Goal: Find specific page/section: Find specific page/section

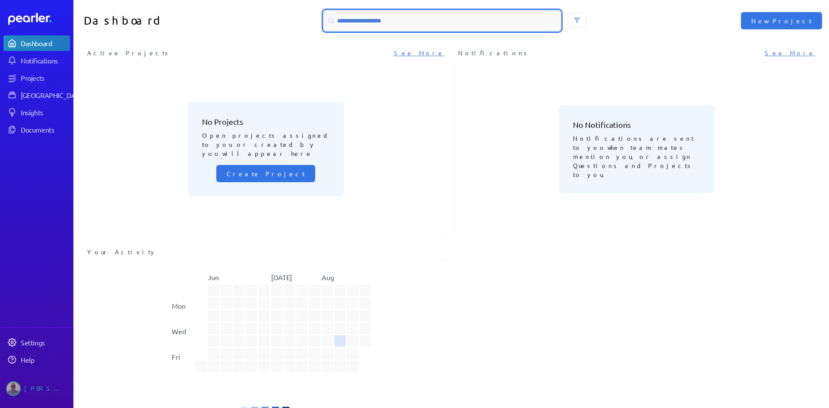
click at [397, 22] on input at bounding box center [441, 20] width 237 height 21
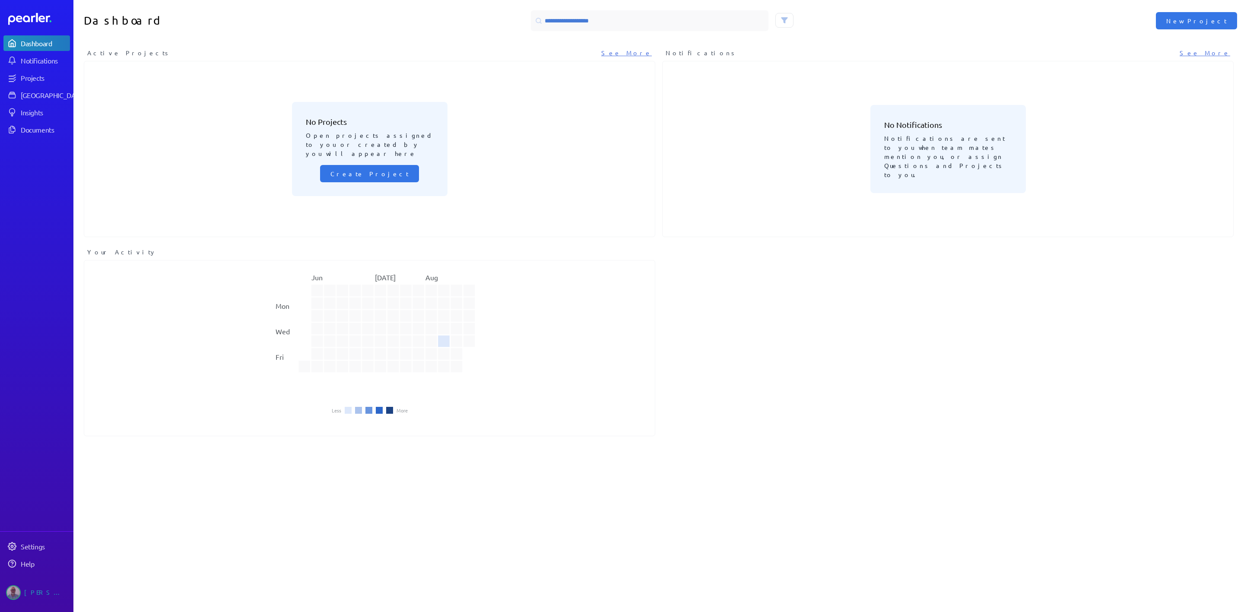
drag, startPoint x: 806, startPoint y: 0, endPoint x: 979, endPoint y: 70, distance: 186.7
click at [829, 70] on div "No Notifications Notifications are sent to you when team mates mention you, or …" at bounding box center [947, 148] width 570 height 175
click at [781, 17] on icon at bounding box center [784, 20] width 7 height 7
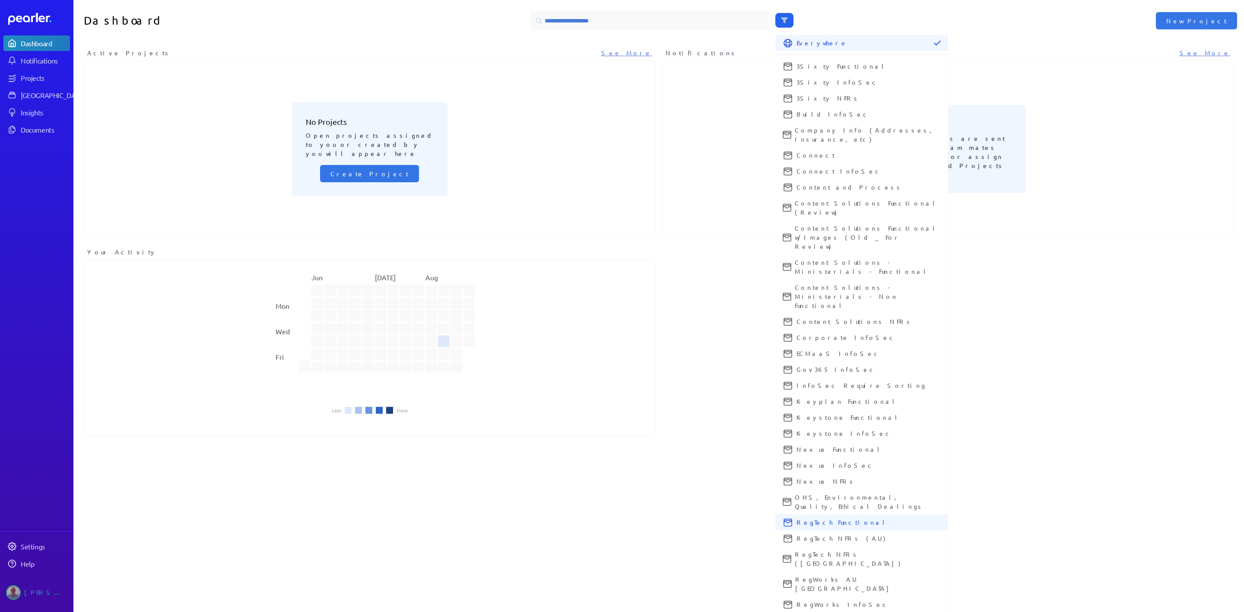
click at [789, 408] on button "RegTech Functional" at bounding box center [861, 522] width 172 height 16
click at [790, 408] on button "RegTech NFRs (AU)" at bounding box center [861, 538] width 172 height 16
click at [794, 408] on span "RegTech NFRs ([GEOGRAPHIC_DATA])" at bounding box center [867, 559] width 146 height 18
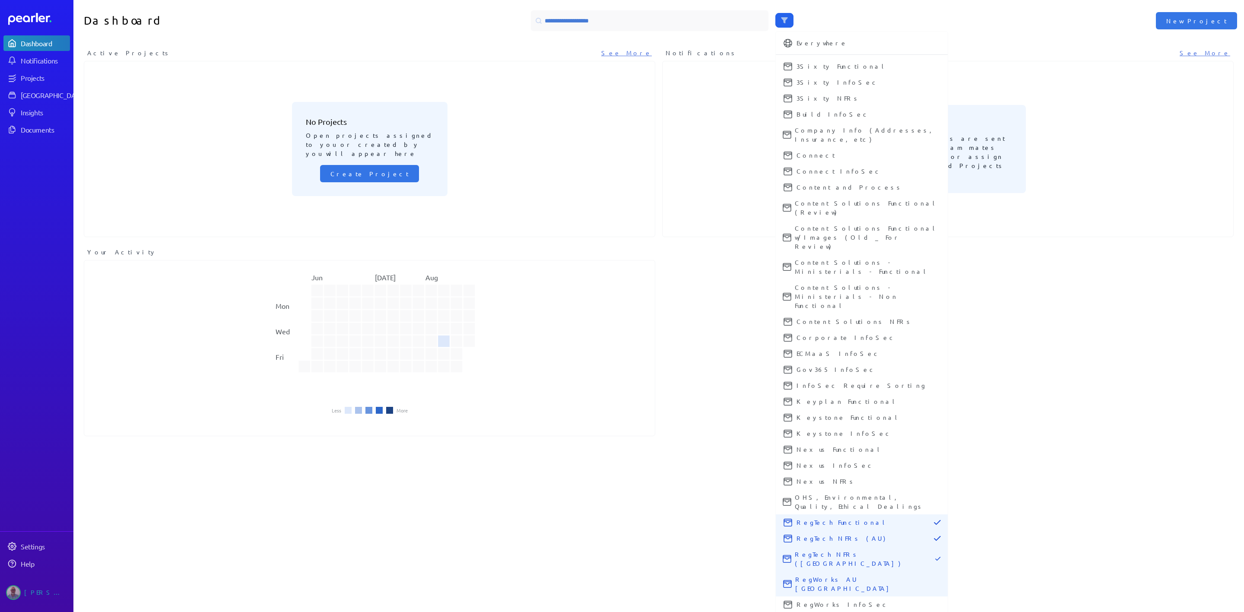
click at [797, 408] on span "RegWorks AU [GEOGRAPHIC_DATA]" at bounding box center [868, 584] width 146 height 18
click at [801, 408] on span "RegWorks InfoSec" at bounding box center [868, 604] width 144 height 9
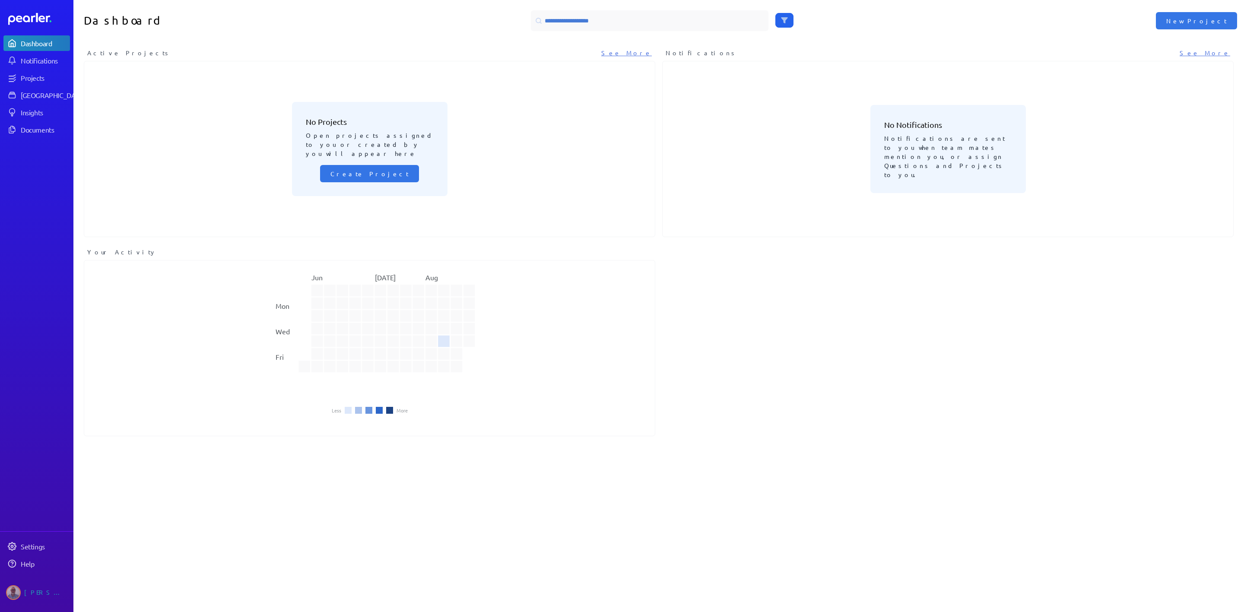
click at [776, 16] on button at bounding box center [784, 20] width 18 height 15
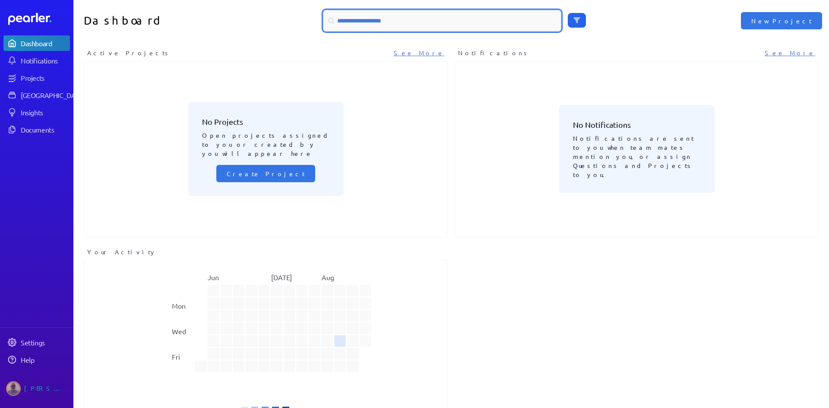
drag, startPoint x: 1231, startPoint y: 1, endPoint x: 379, endPoint y: 16, distance: 852.1
click at [379, 16] on input at bounding box center [441, 20] width 237 height 21
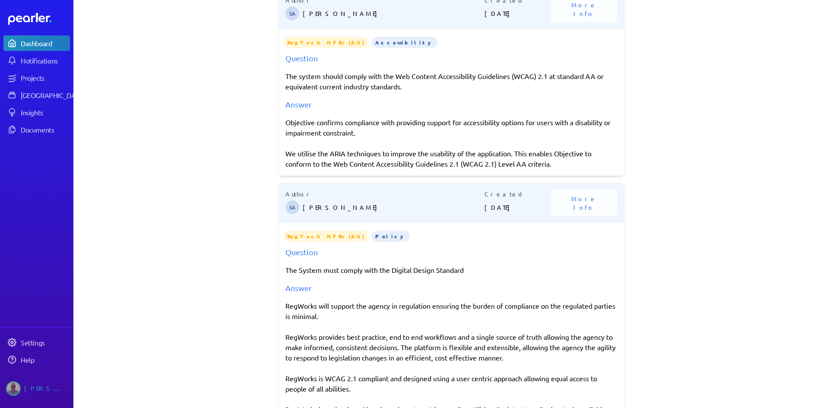
scroll to position [327, 0]
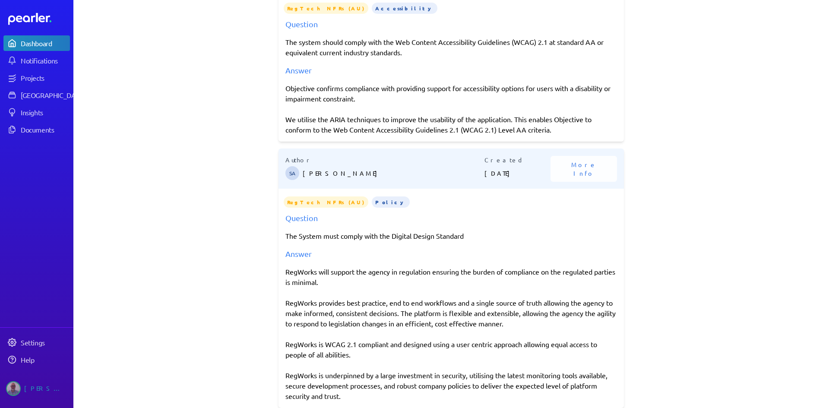
type input "****"
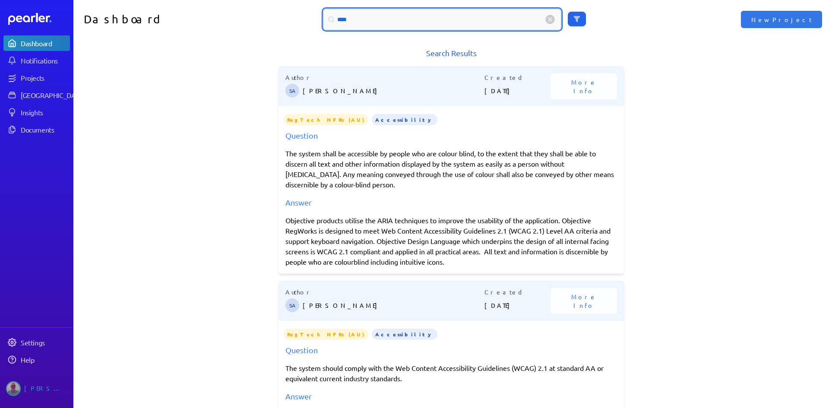
scroll to position [0, 0]
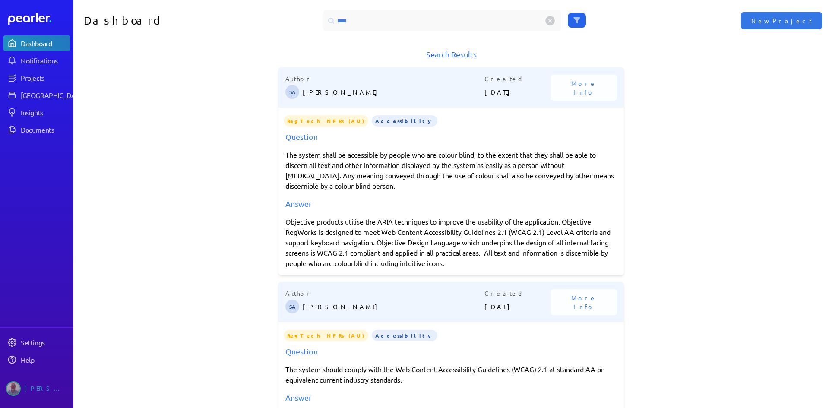
click at [573, 22] on icon at bounding box center [576, 20] width 7 height 7
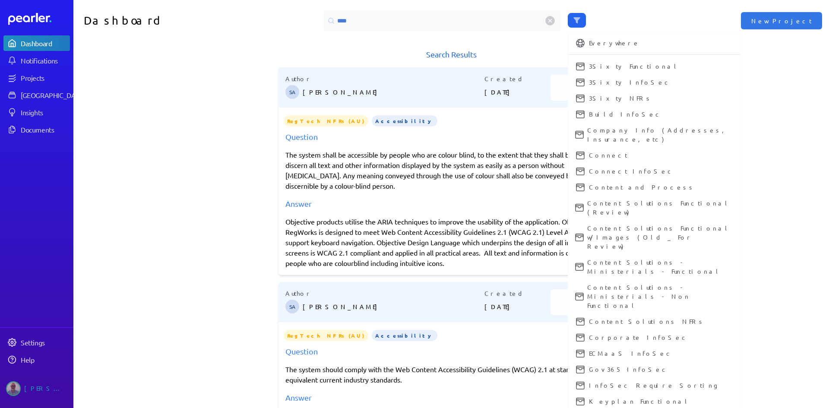
click at [574, 21] on icon at bounding box center [577, 20] width 6 height 5
click at [540, 41] on div "Dashboard **** Everywhere 3Sixty Functional 3Sixty InfoSec 3Sixty NFRs Build In…" at bounding box center [451, 20] width 756 height 41
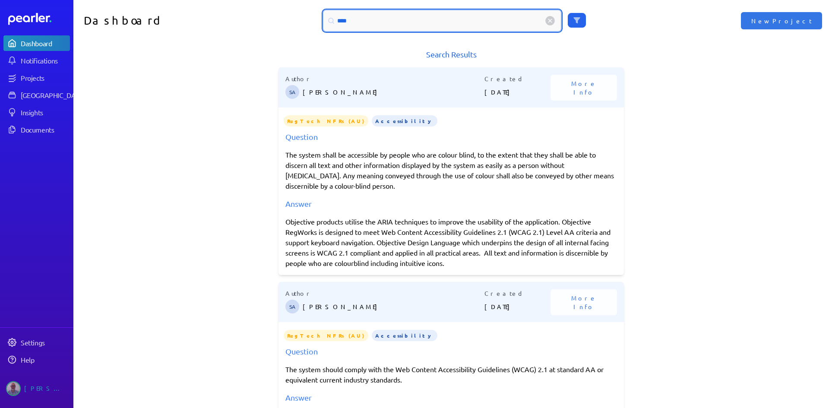
click at [458, 26] on input "****" at bounding box center [441, 20] width 237 height 21
